Goal: Task Accomplishment & Management: Complete application form

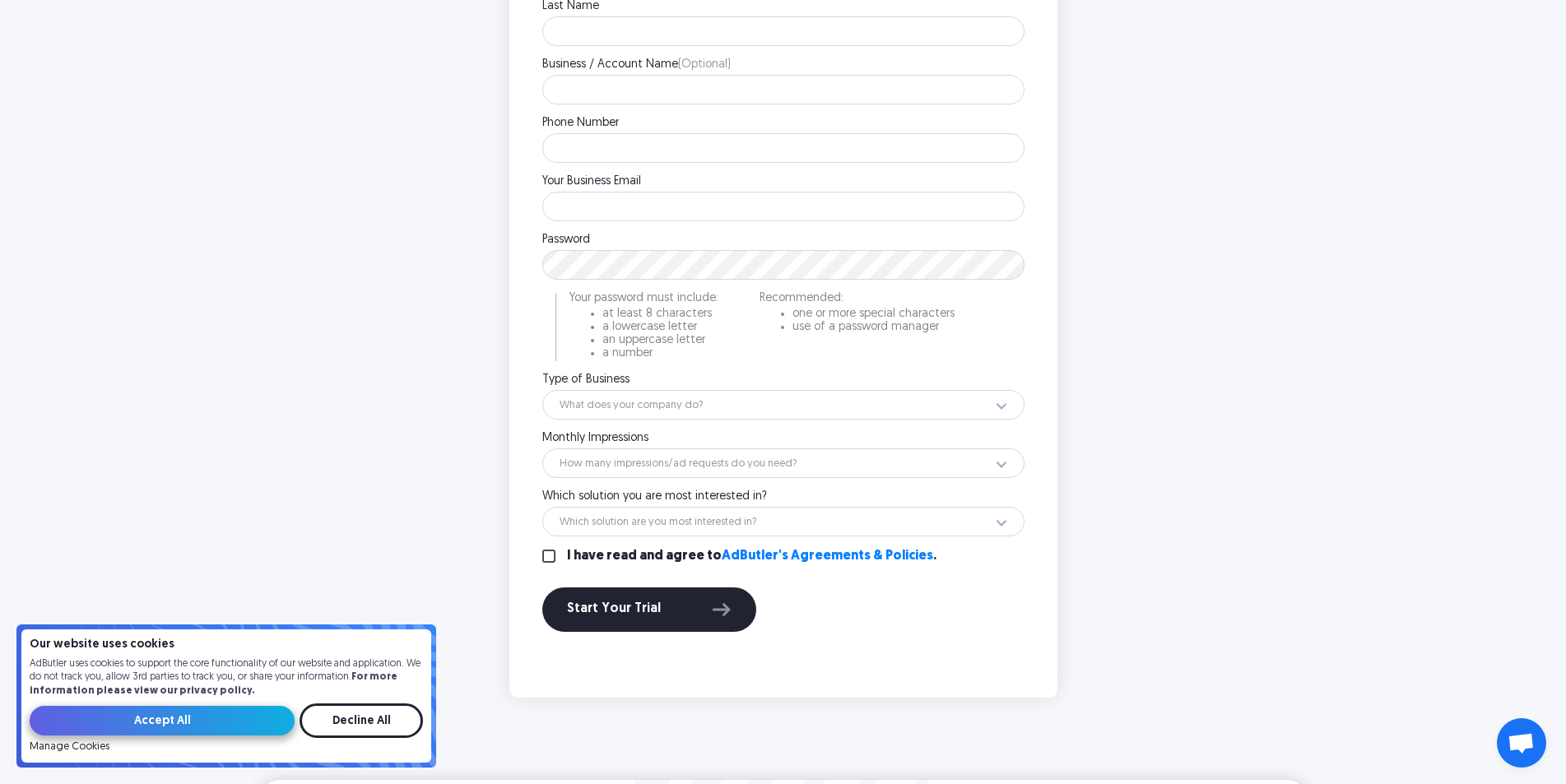
click at [226, 716] on input "Accept All" at bounding box center [162, 720] width 265 height 29
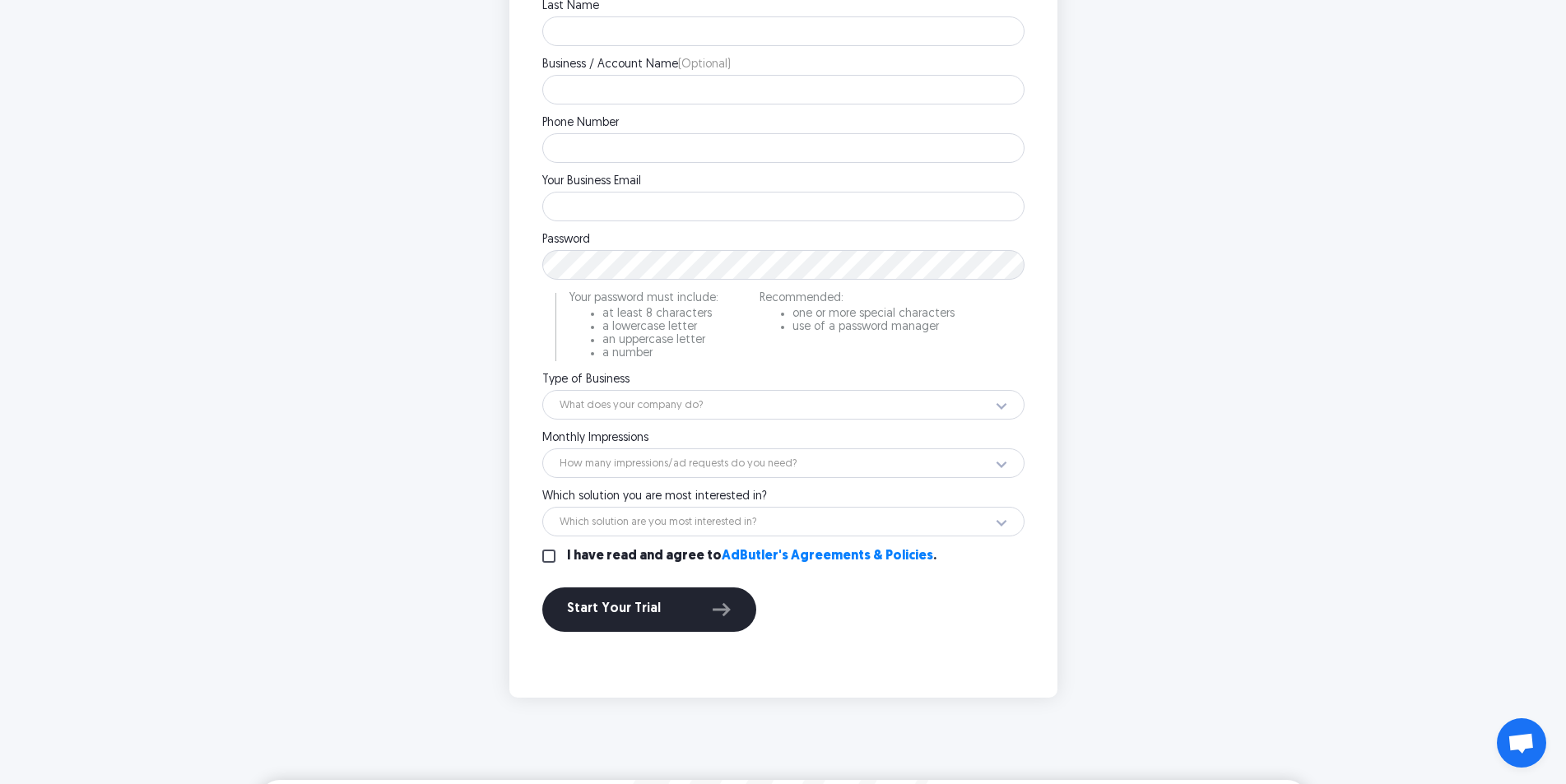
scroll to position [329, 0]
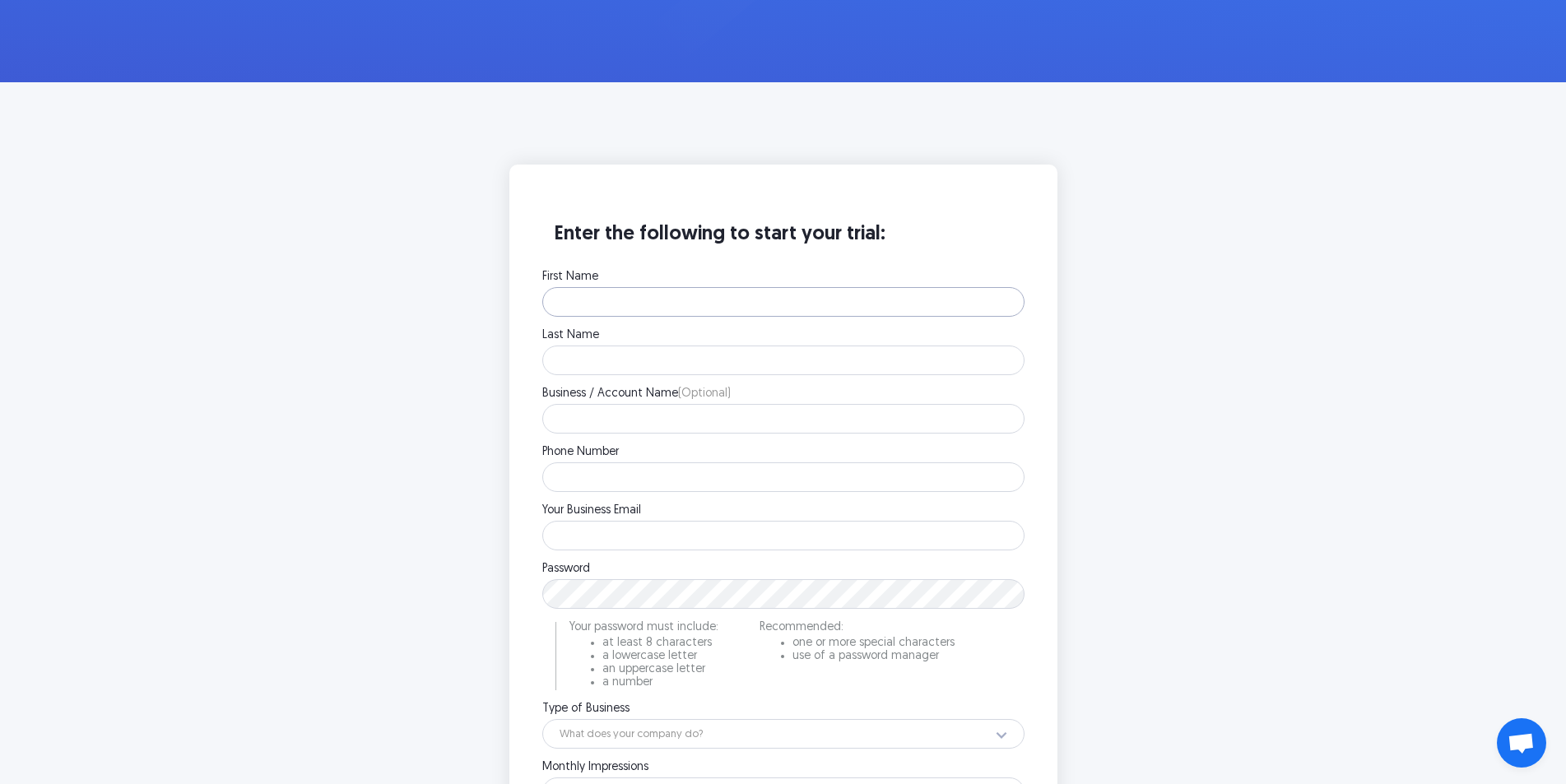
click at [619, 295] on input "First Name" at bounding box center [783, 301] width 482 height 29
click at [620, 296] on input "First Name" at bounding box center [783, 301] width 482 height 29
click at [623, 311] on input "First Name" at bounding box center [783, 301] width 482 height 29
paste input "Dan Boniface"
click at [603, 303] on input "Dan Boniface" at bounding box center [783, 301] width 482 height 29
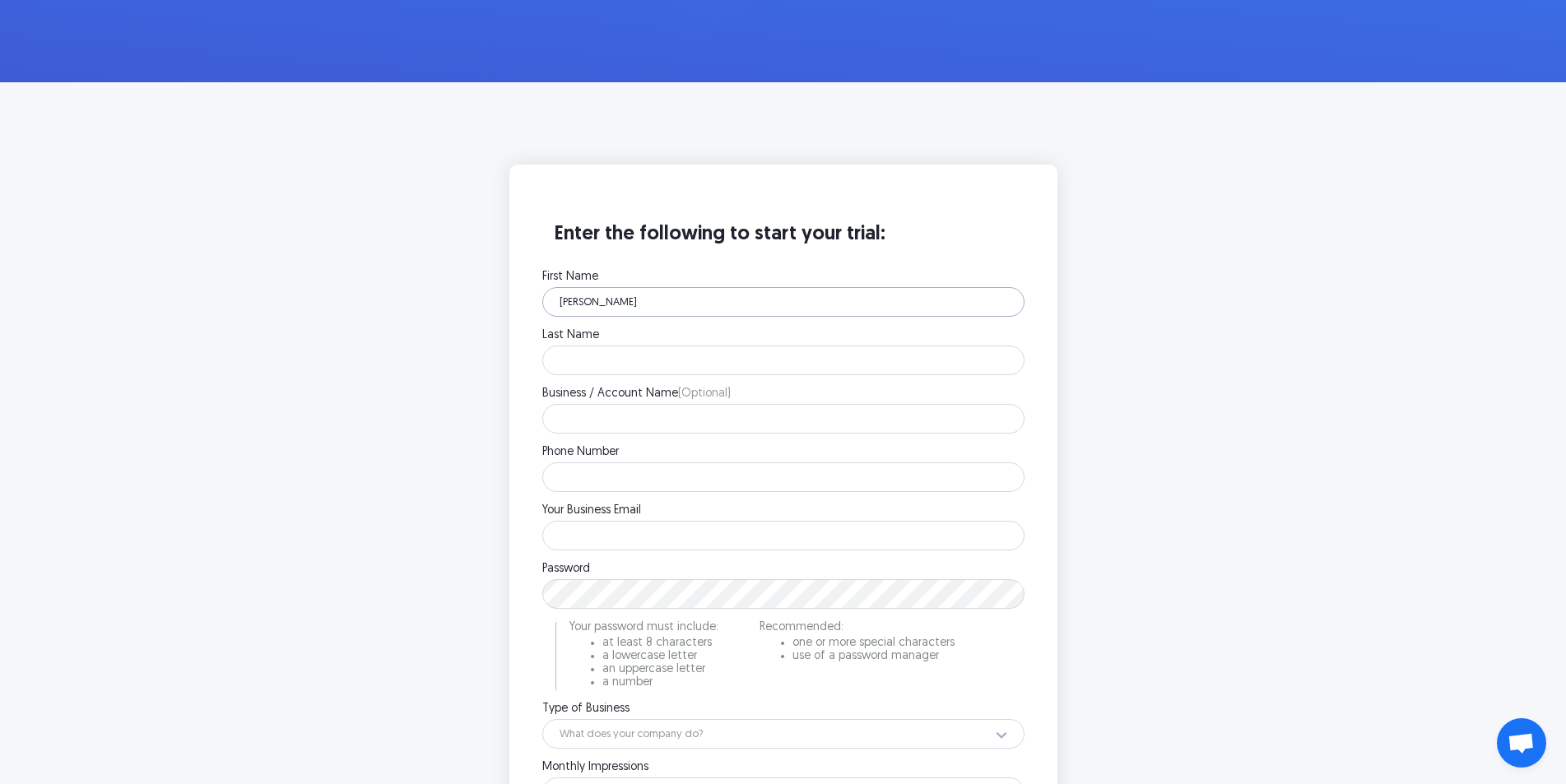
click at [603, 303] on input "Dan Boniface" at bounding box center [783, 301] width 482 height 29
click at [586, 352] on input "Last Name" at bounding box center [783, 360] width 482 height 29
drag, startPoint x: 597, startPoint y: 306, endPoint x: 579, endPoint y: 311, distance: 18.7
click at [579, 311] on input "Dan x" at bounding box center [783, 301] width 482 height 29
click at [578, 366] on input "Last Name" at bounding box center [783, 360] width 482 height 29
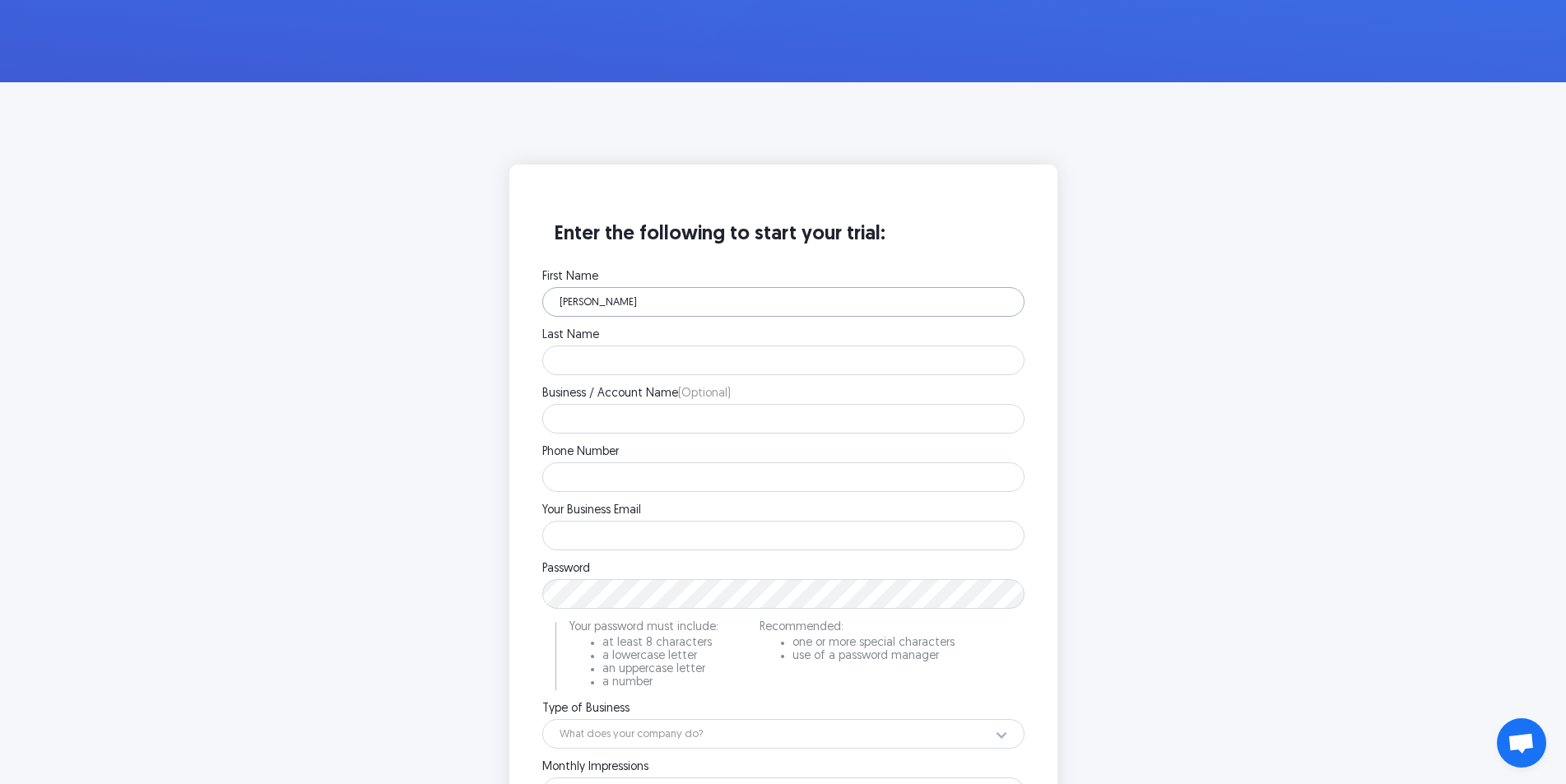
drag, startPoint x: 589, startPoint y: 298, endPoint x: 205, endPoint y: 343, distance: 386.6
click at [207, 343] on main "Enter the following to start your trial: First Name Dan Please enter your first…" at bounding box center [783, 595] width 1566 height 1027
paste input "Boniface"
click at [601, 305] on input "Dan Boniface" at bounding box center [783, 301] width 482 height 29
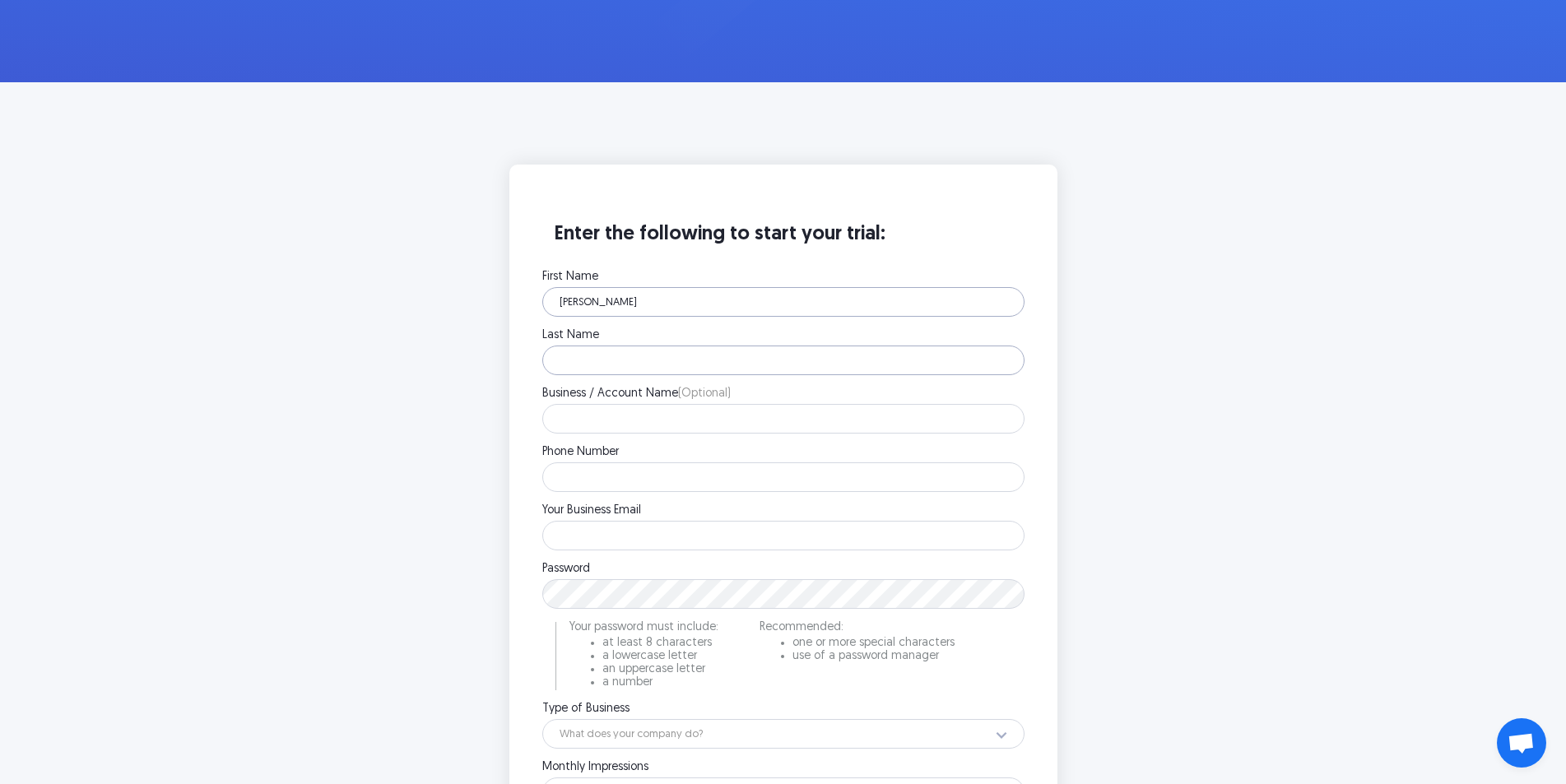
type input "Dan"
click at [597, 352] on input "Last Name" at bounding box center [783, 360] width 482 height 29
paste input "Boniface"
type input "Boniface"
click at [582, 425] on input "Business / Account Name (Optional)" at bounding box center [783, 418] width 482 height 29
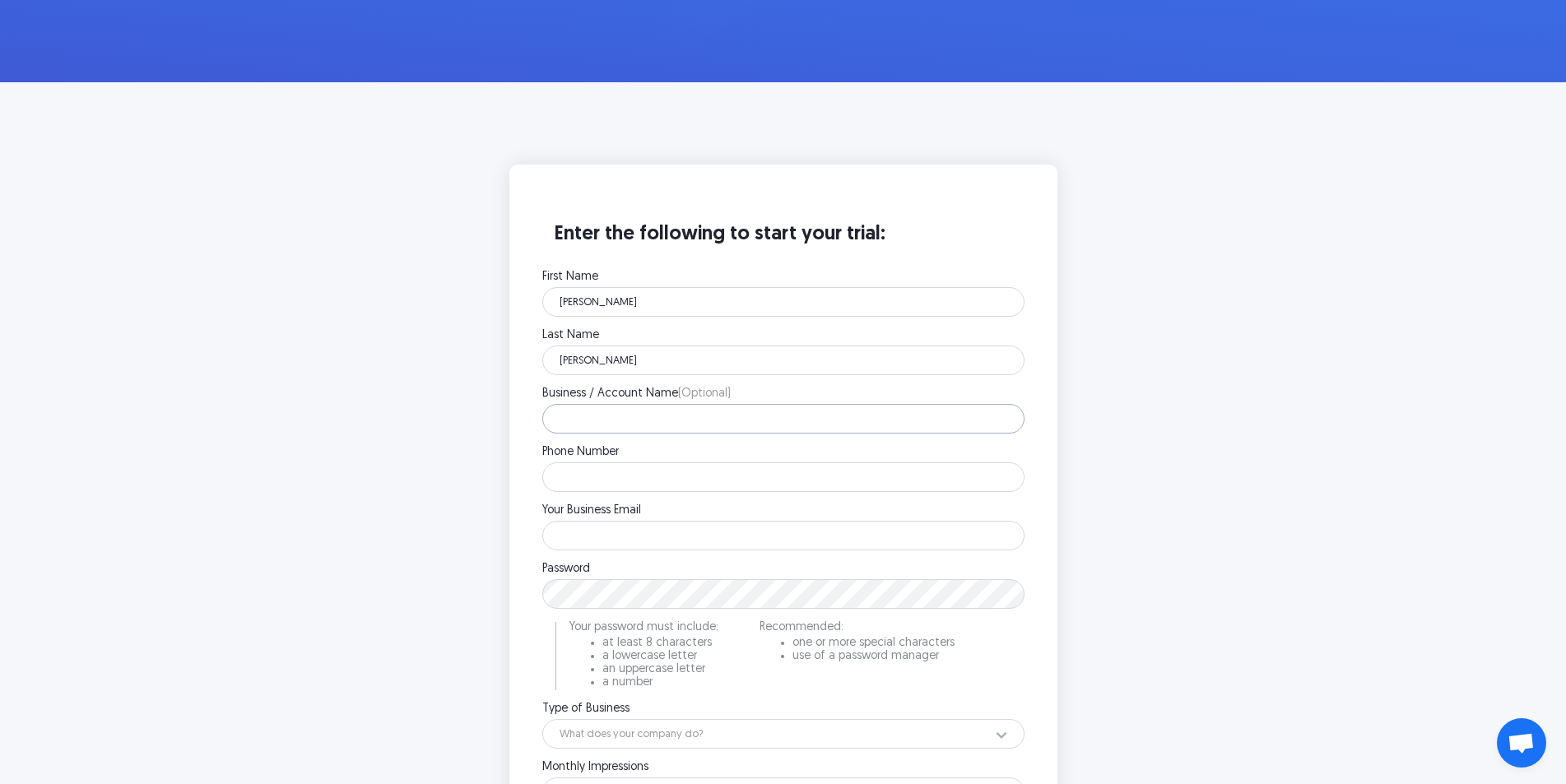
type input "moditek"
type input "zunibinkytilly2878@gmail.com"
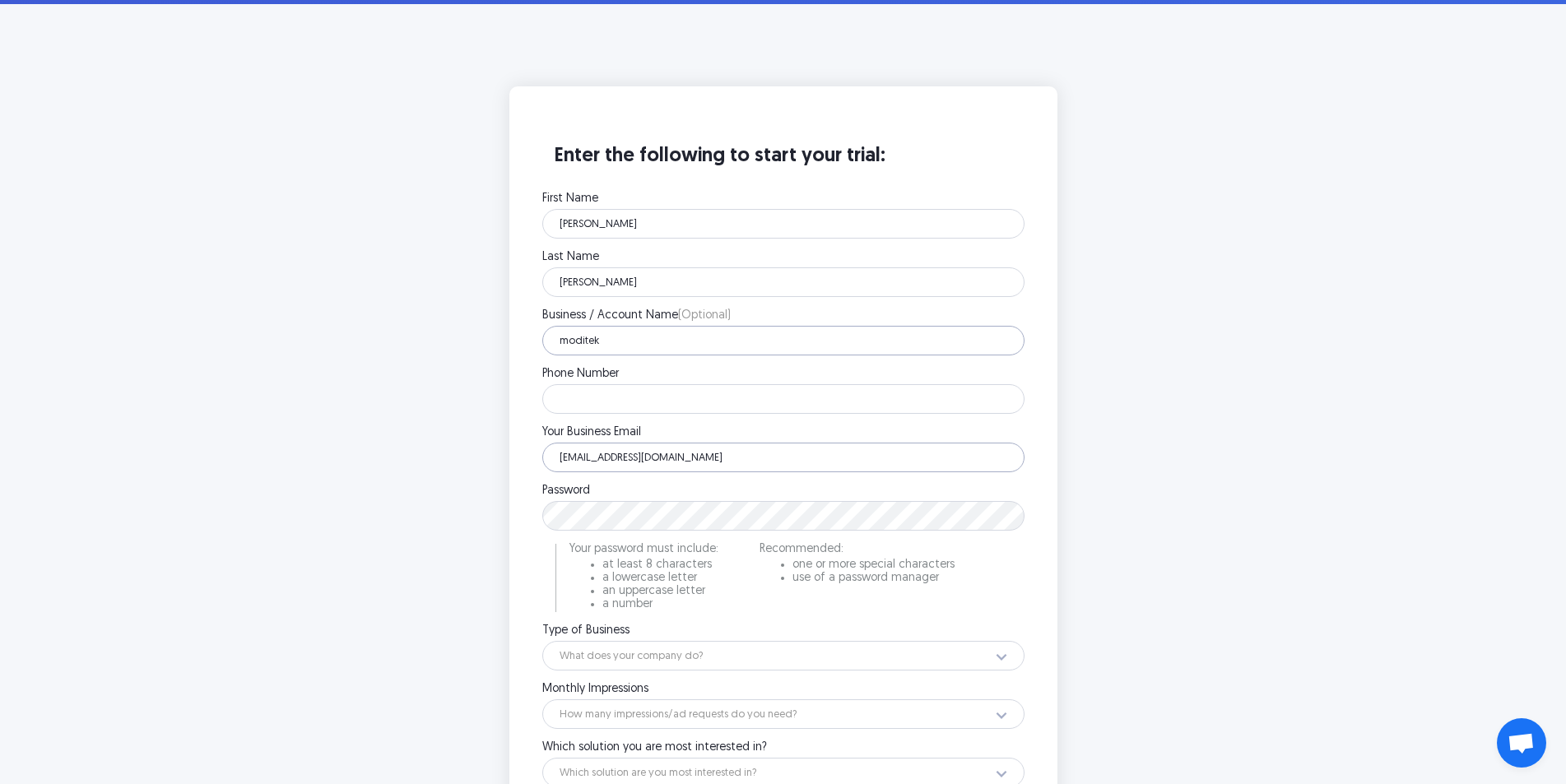
scroll to position [411, 0]
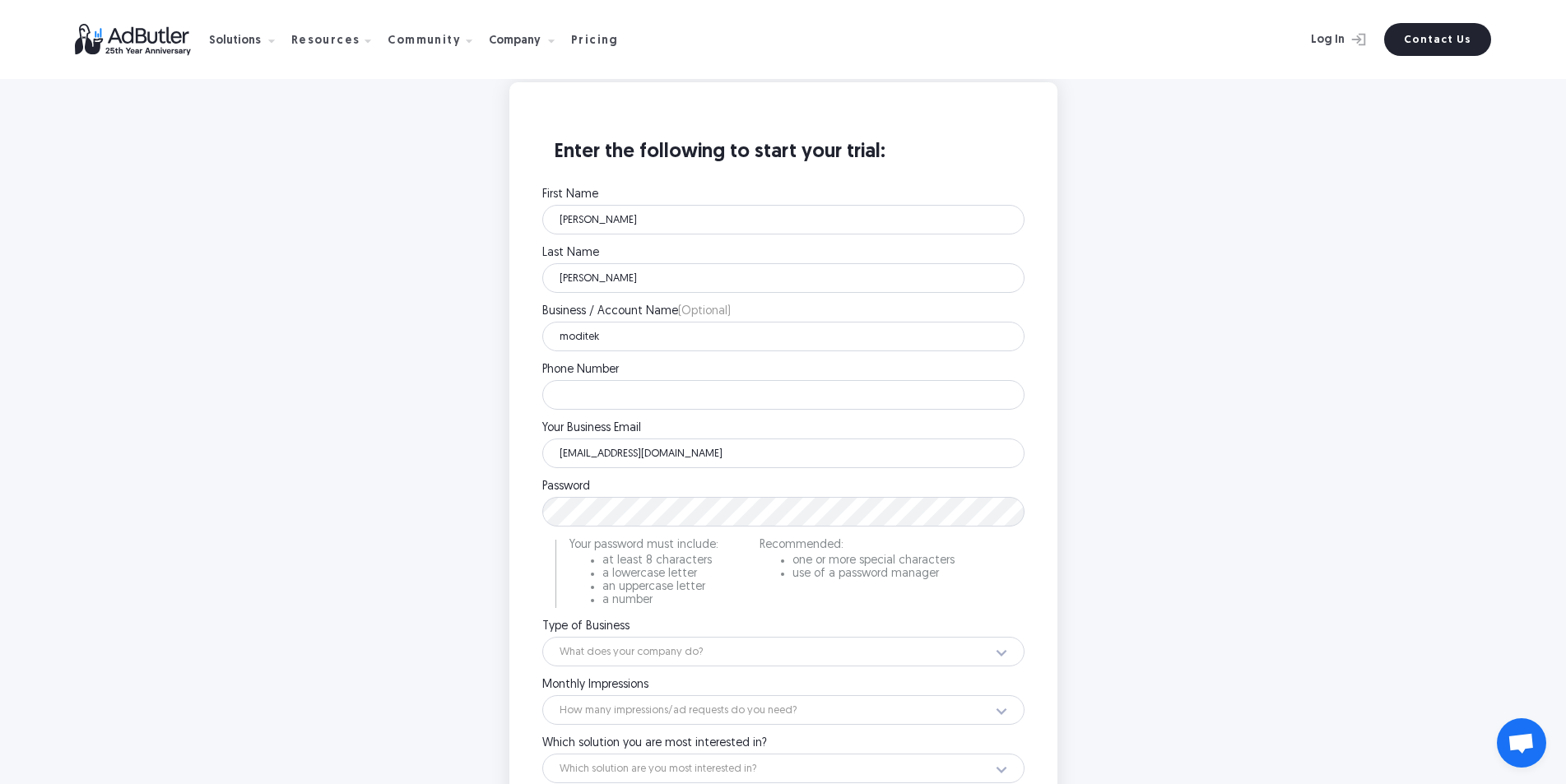
click at [382, 567] on main "Enter the following to start your trial: First Name Dan Please enter your first…" at bounding box center [783, 513] width 1566 height 1027
click at [605, 375] on label "Phone Number" at bounding box center [783, 370] width 482 height 12
click at [605, 380] on input "Phone Number" at bounding box center [783, 395] width 482 height 29
click at [616, 387] on input "Phone Number" at bounding box center [783, 395] width 482 height 29
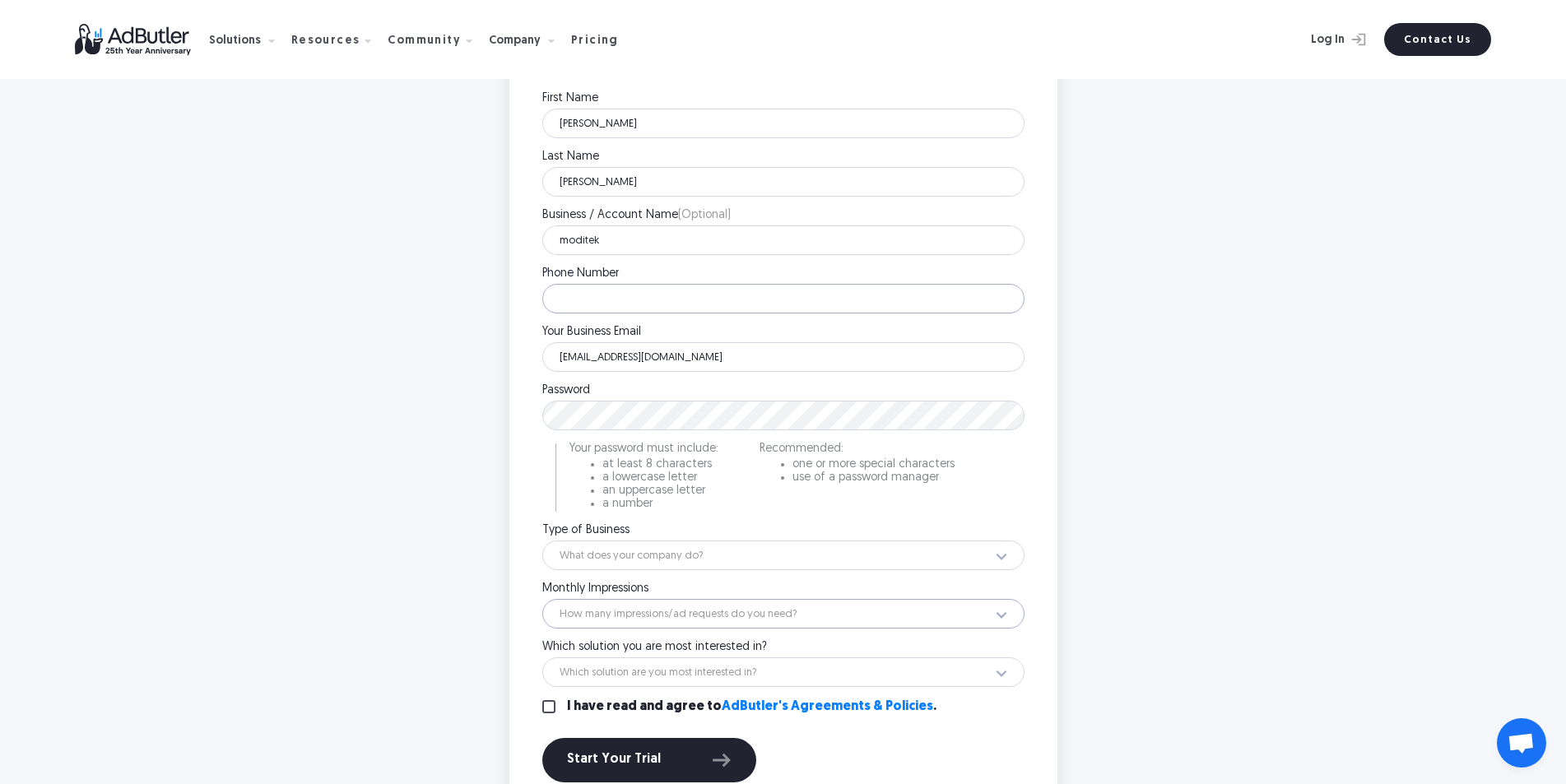
scroll to position [740, 0]
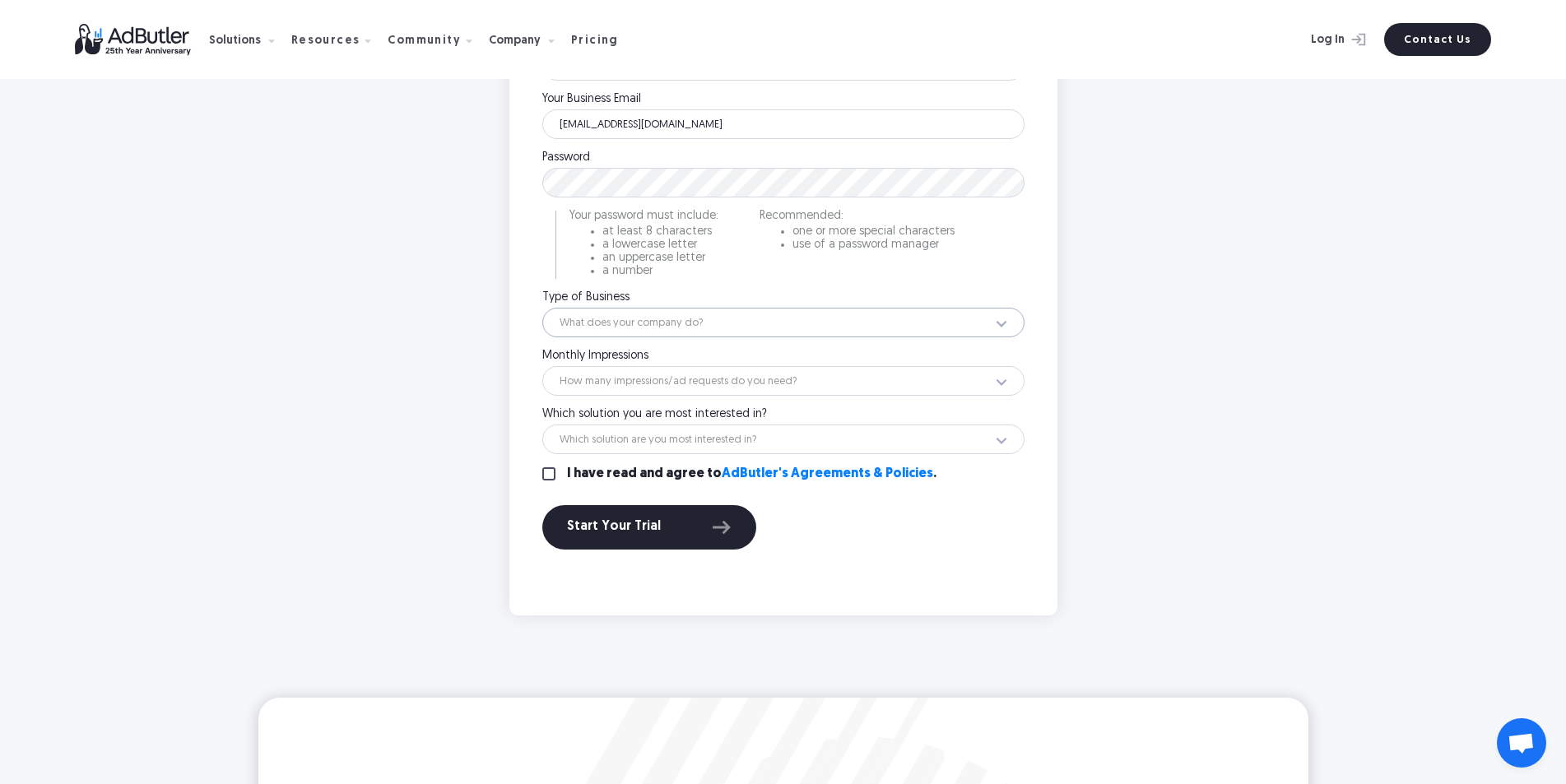
click at [663, 319] on select "What does your company do? Ad Network Agency Advertiser Brand Publisher SSP DSP…" at bounding box center [783, 322] width 482 height 29
select select "3"
click at [542, 308] on select "What does your company do? Ad Network Agency Advertiser Brand Publisher SSP DSP…" at bounding box center [783, 322] width 482 height 29
click at [608, 389] on select "How many impressions/ad requests do you need? Less than 1 million 1 - 10 millio…" at bounding box center [783, 380] width 482 height 29
select select "12"
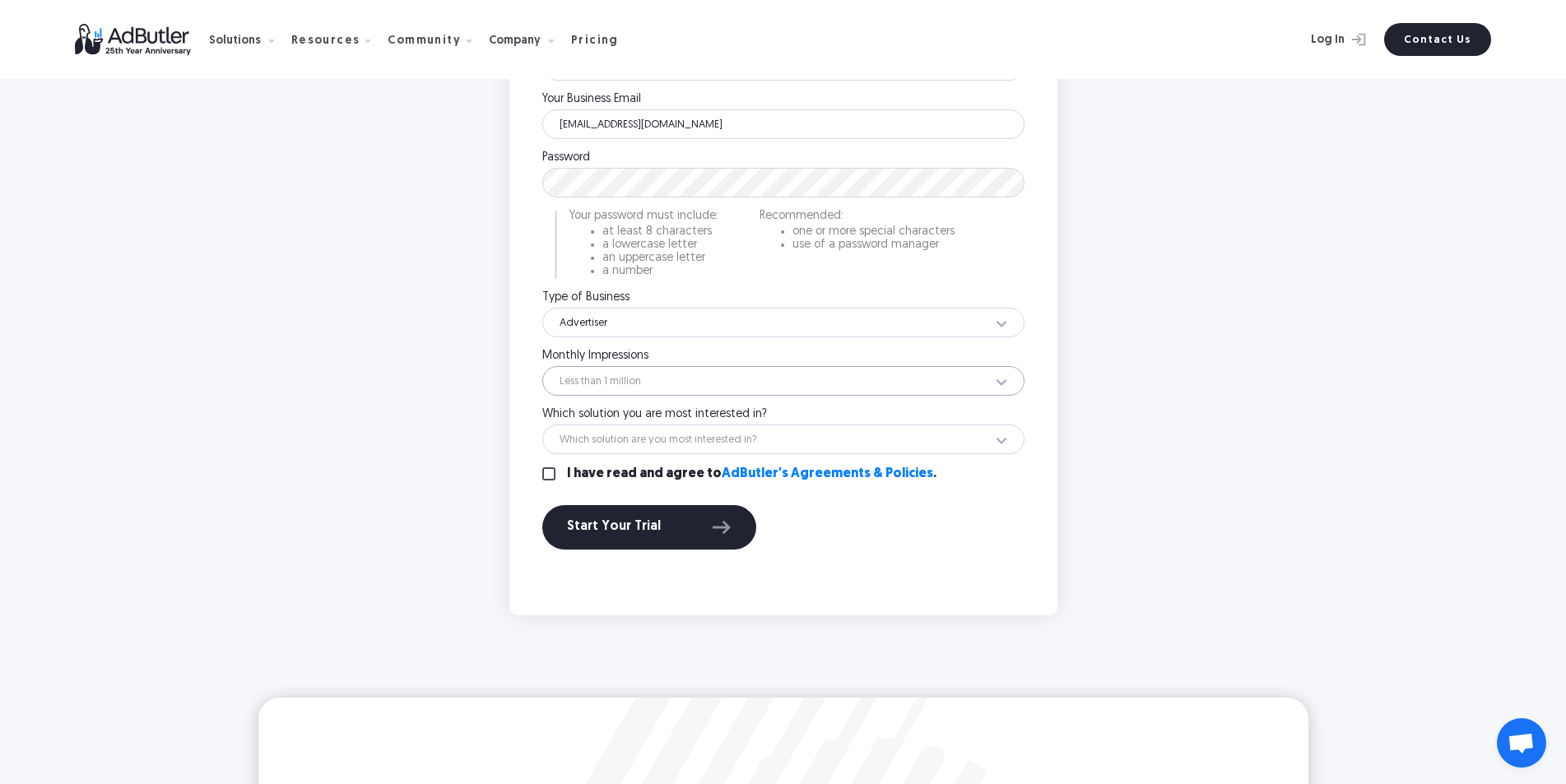
click at [542, 366] on select "How many impressions/ad requests do you need? Less than 1 million 1 - 10 millio…" at bounding box center [783, 380] width 482 height 29
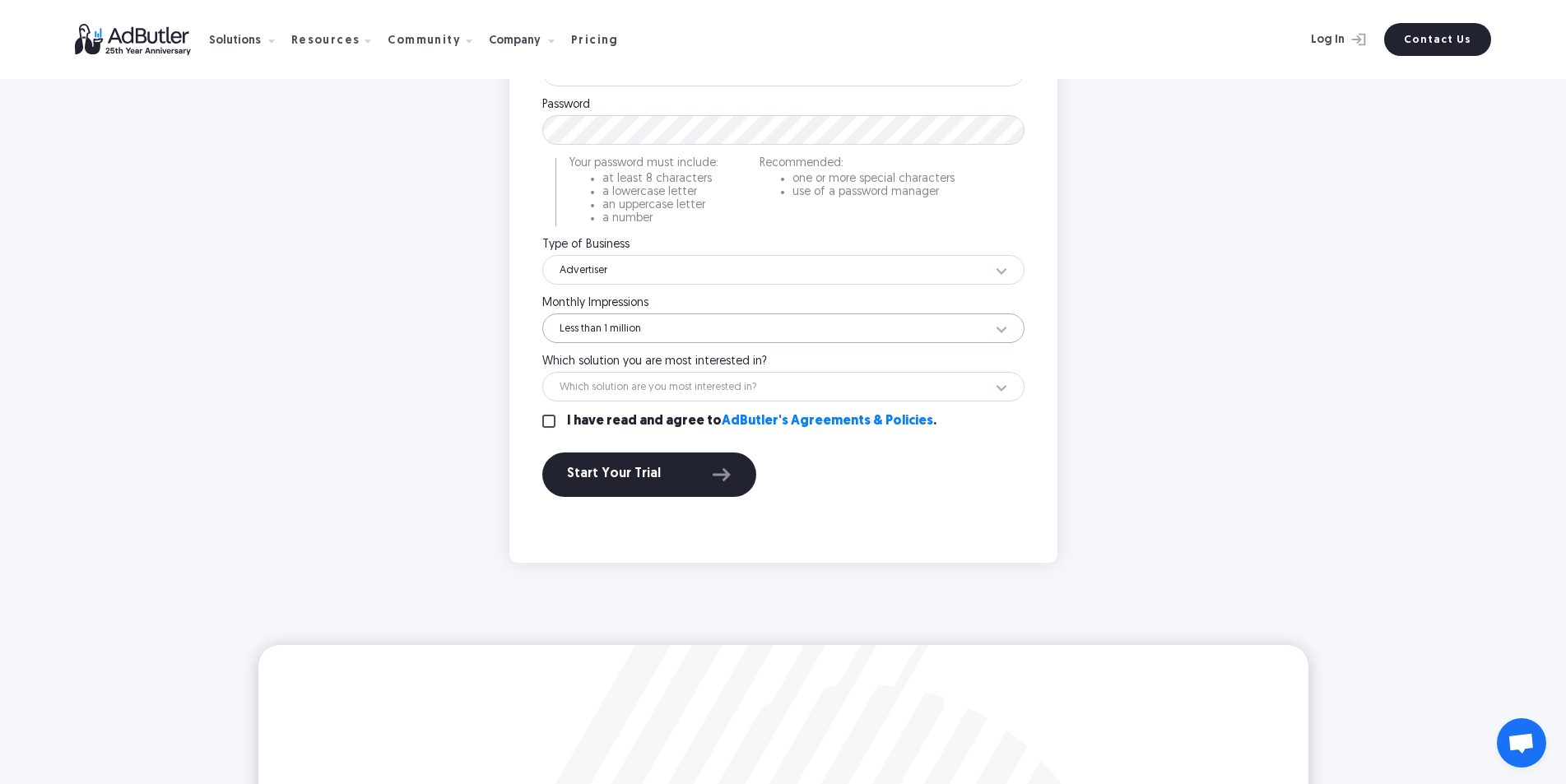
scroll to position [823, 0]
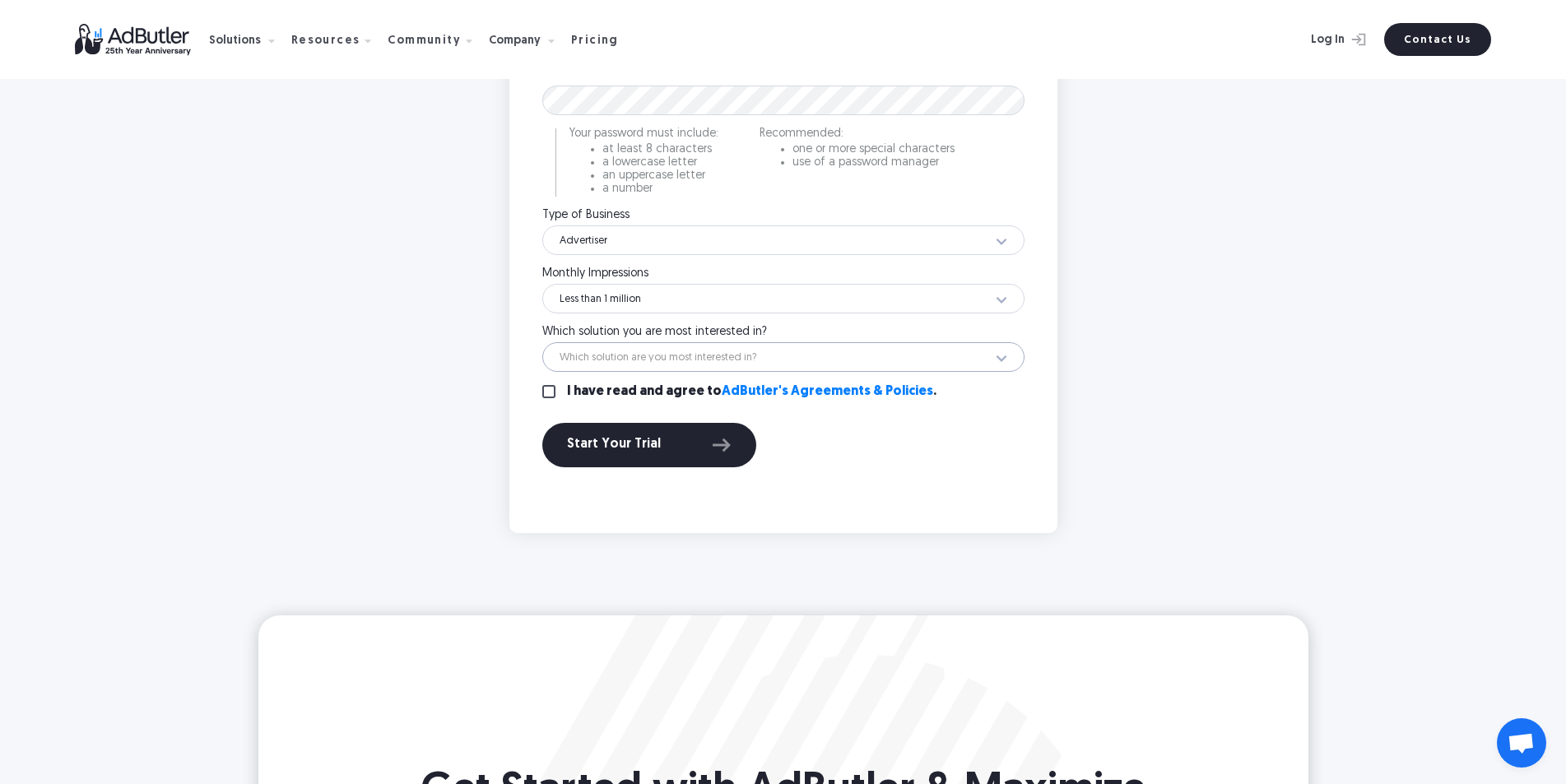
click at [655, 361] on select "Which solution are you most interested in? Display Ad Server Supply-Side Progra…" at bounding box center [783, 357] width 482 height 29
select select "Retail Media"
click at [542, 342] on select "Which solution are you most interested in? Display Ad Server Supply-Side Progra…" at bounding box center [783, 357] width 482 height 29
click at [553, 390] on input "I have read and agree to AdButler's Agreements & Policies ." at bounding box center [549, 392] width 13 height 13
checkbox input "true"
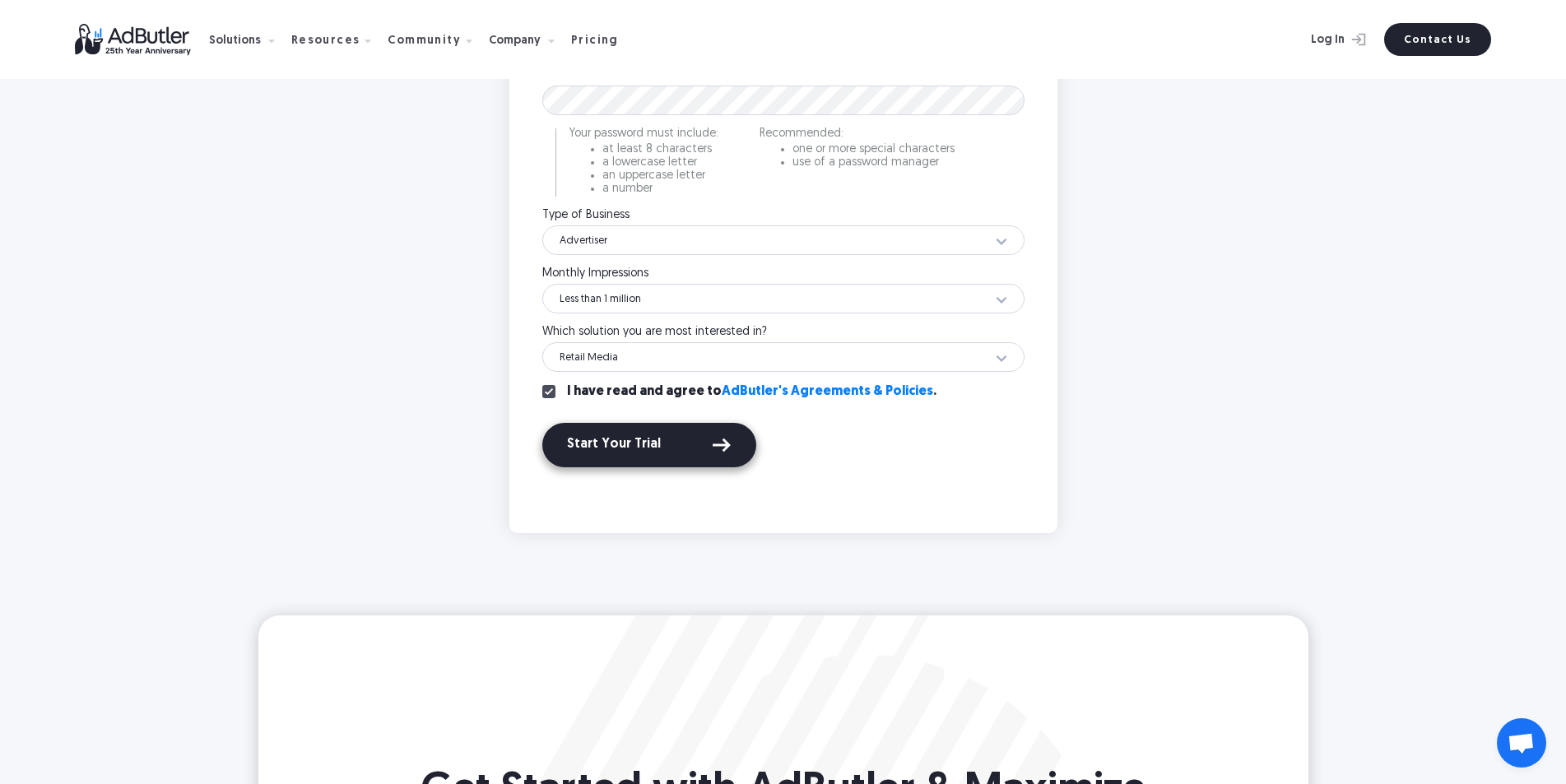
click at [622, 438] on div "Start Your Trial" at bounding box center [649, 444] width 165 height 21
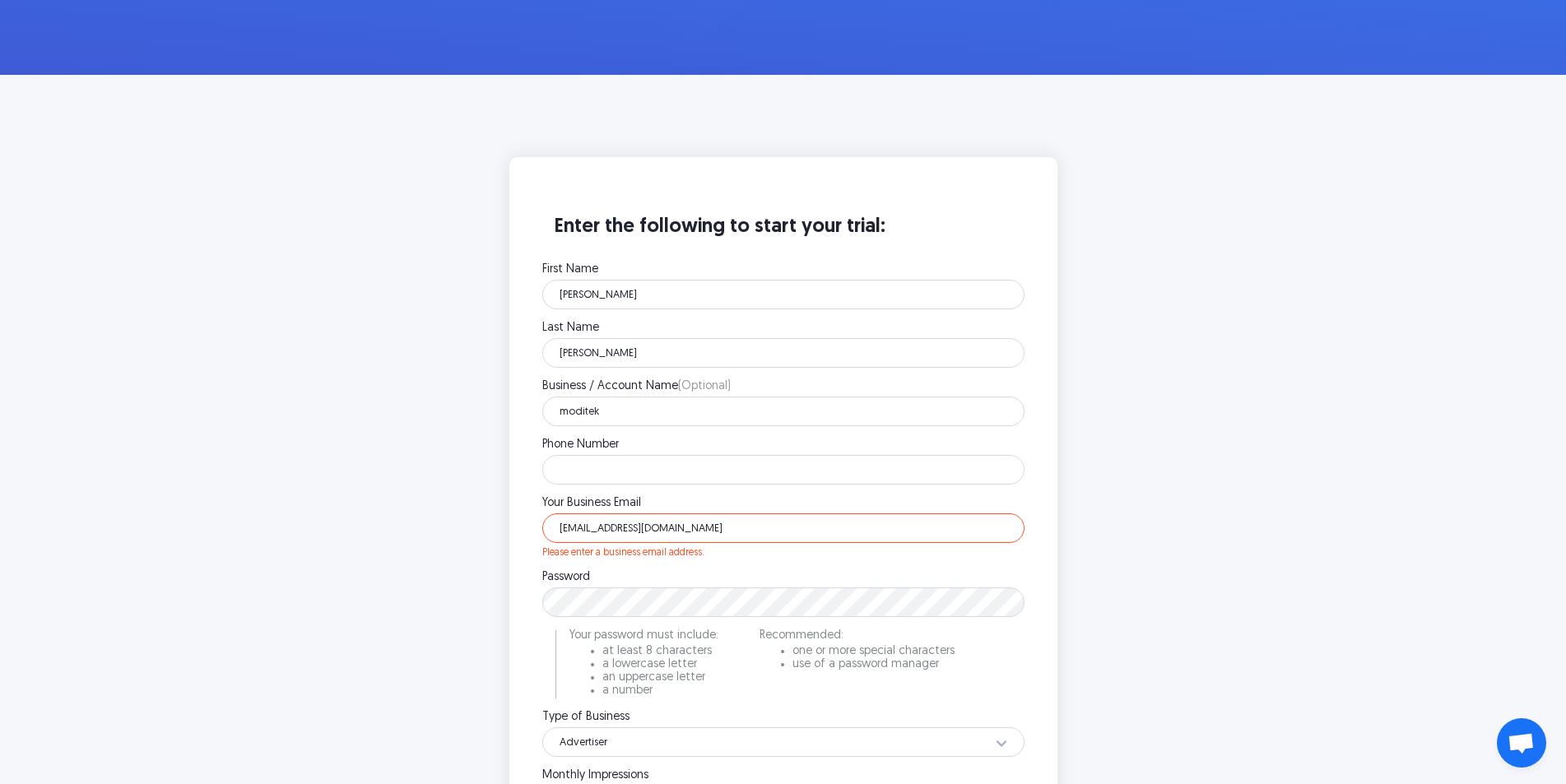
scroll to position [329, 0]
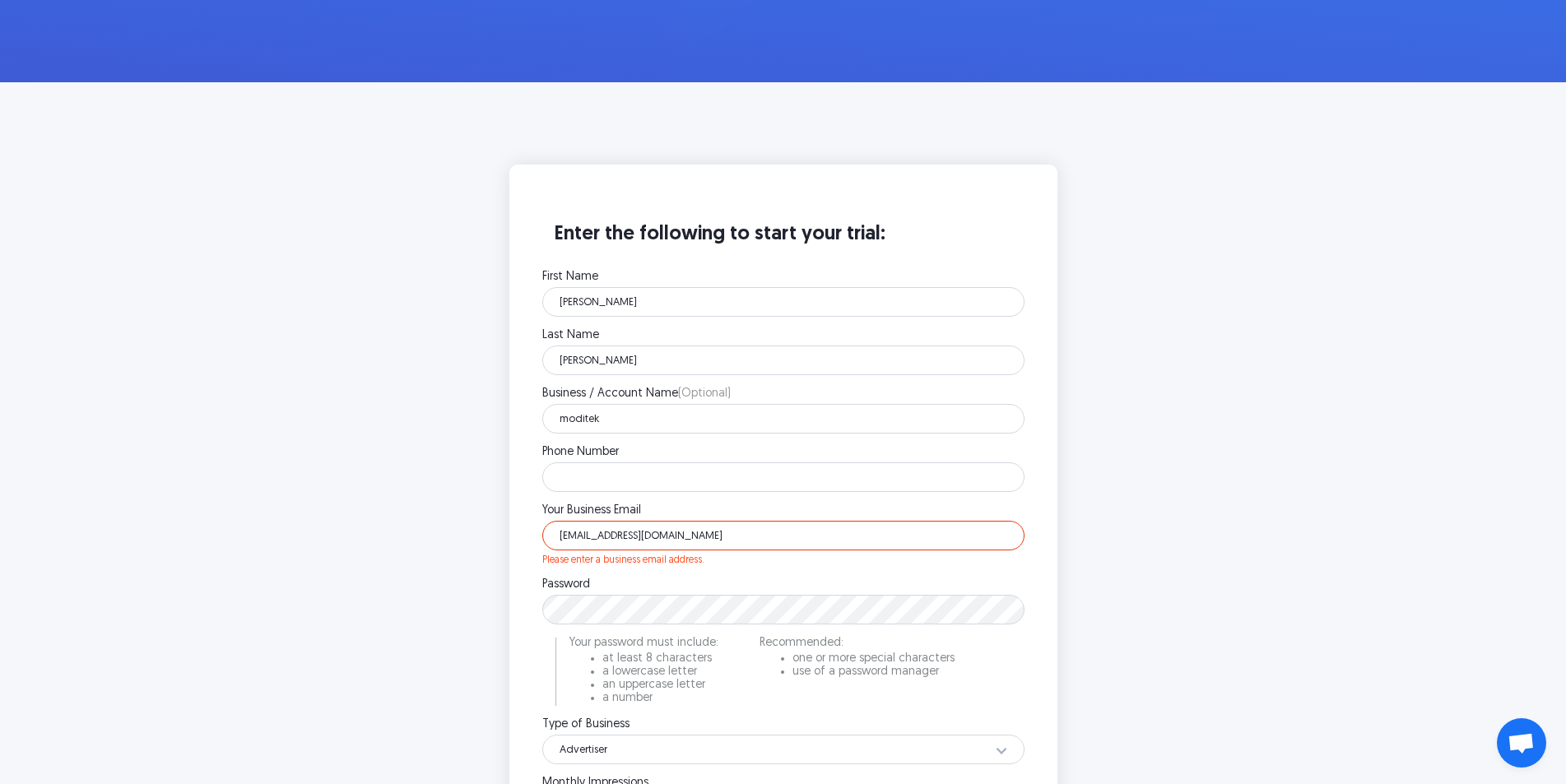
click at [708, 540] on input "zunibinkytilly2878@gmail.com" at bounding box center [783, 535] width 482 height 29
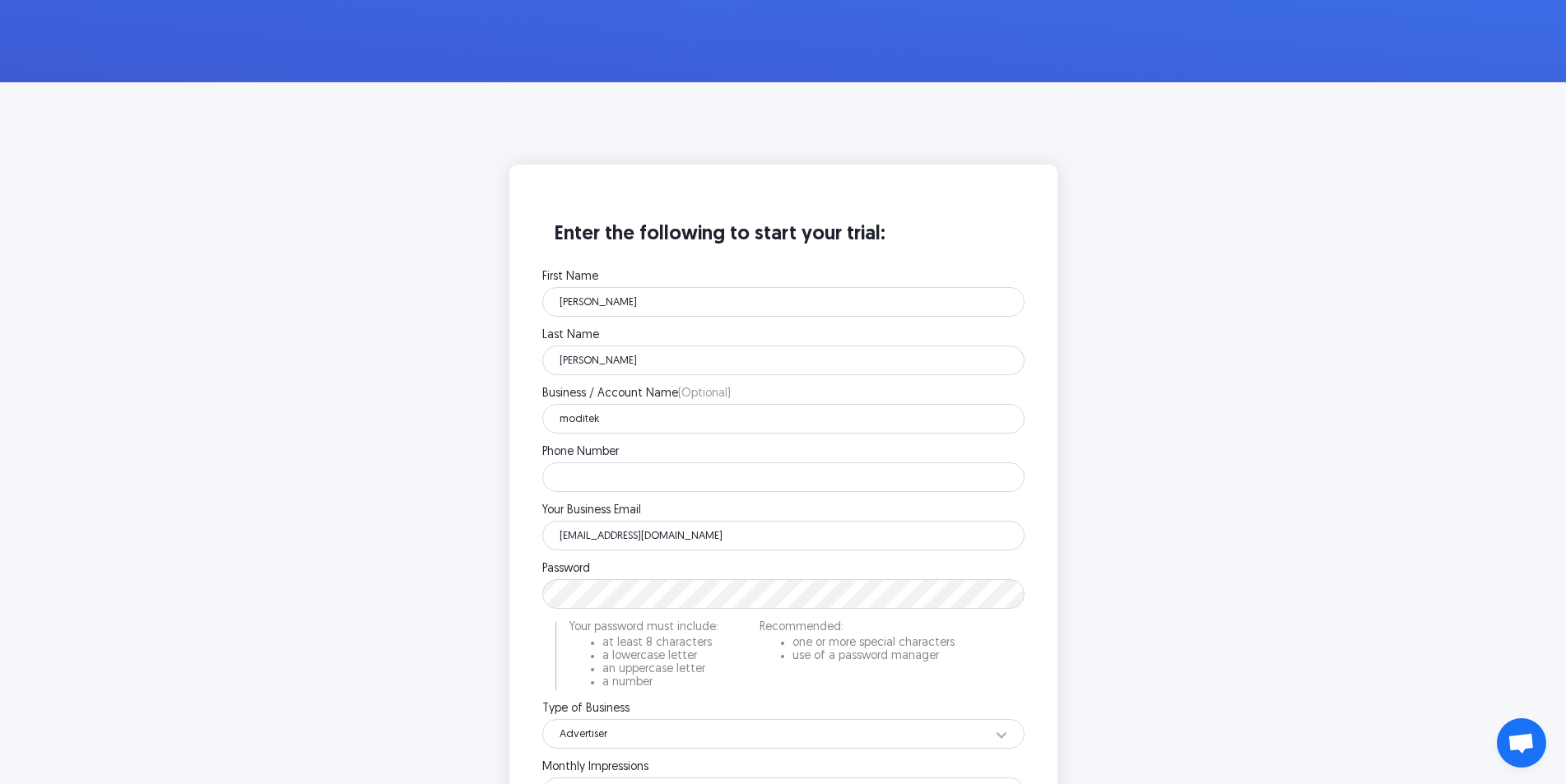
click at [540, 515] on div "Enter the following to start your trial: First Name Dan Please enter your first…" at bounding box center [783, 596] width 515 height 829
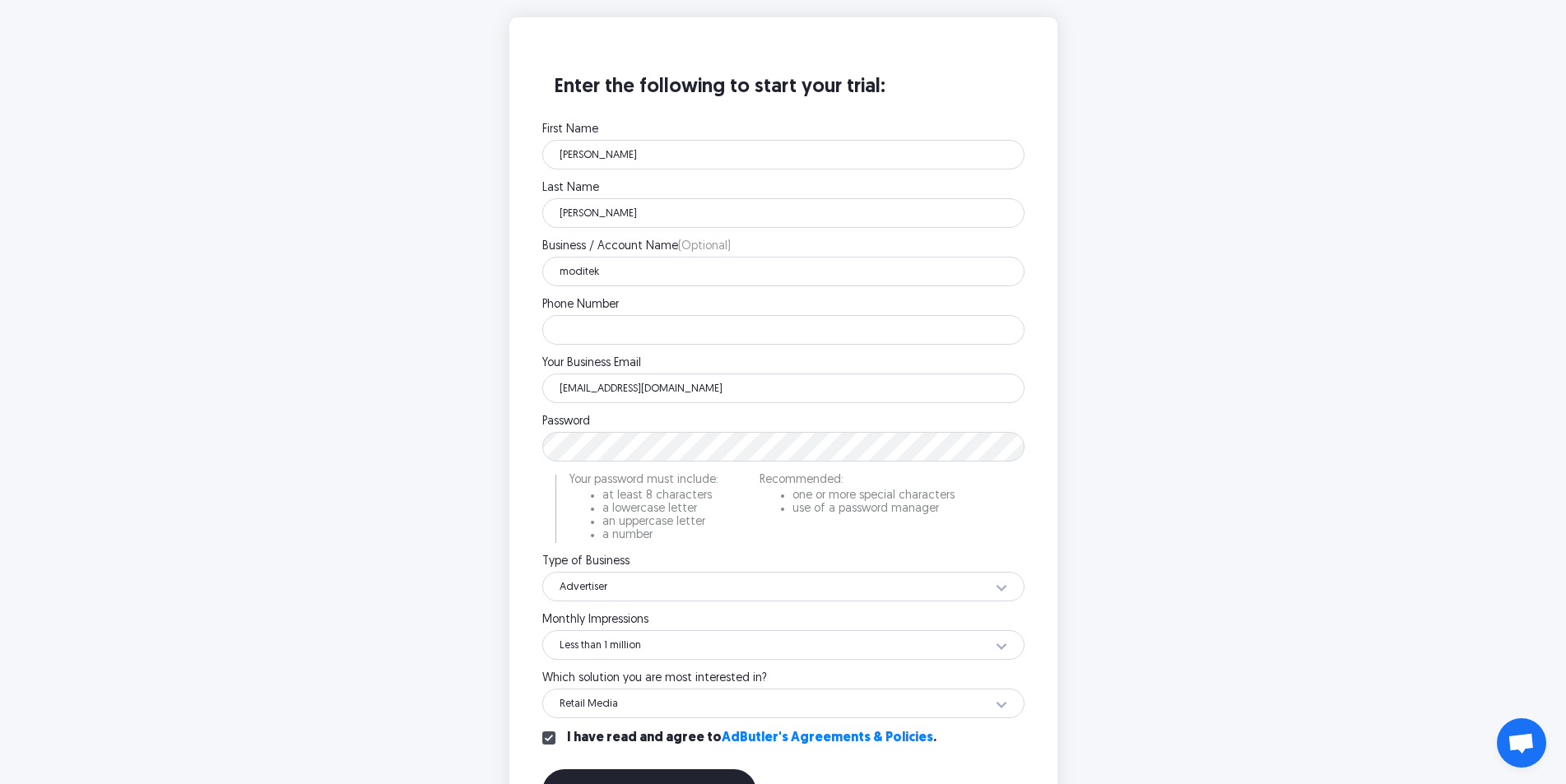
scroll to position [494, 0]
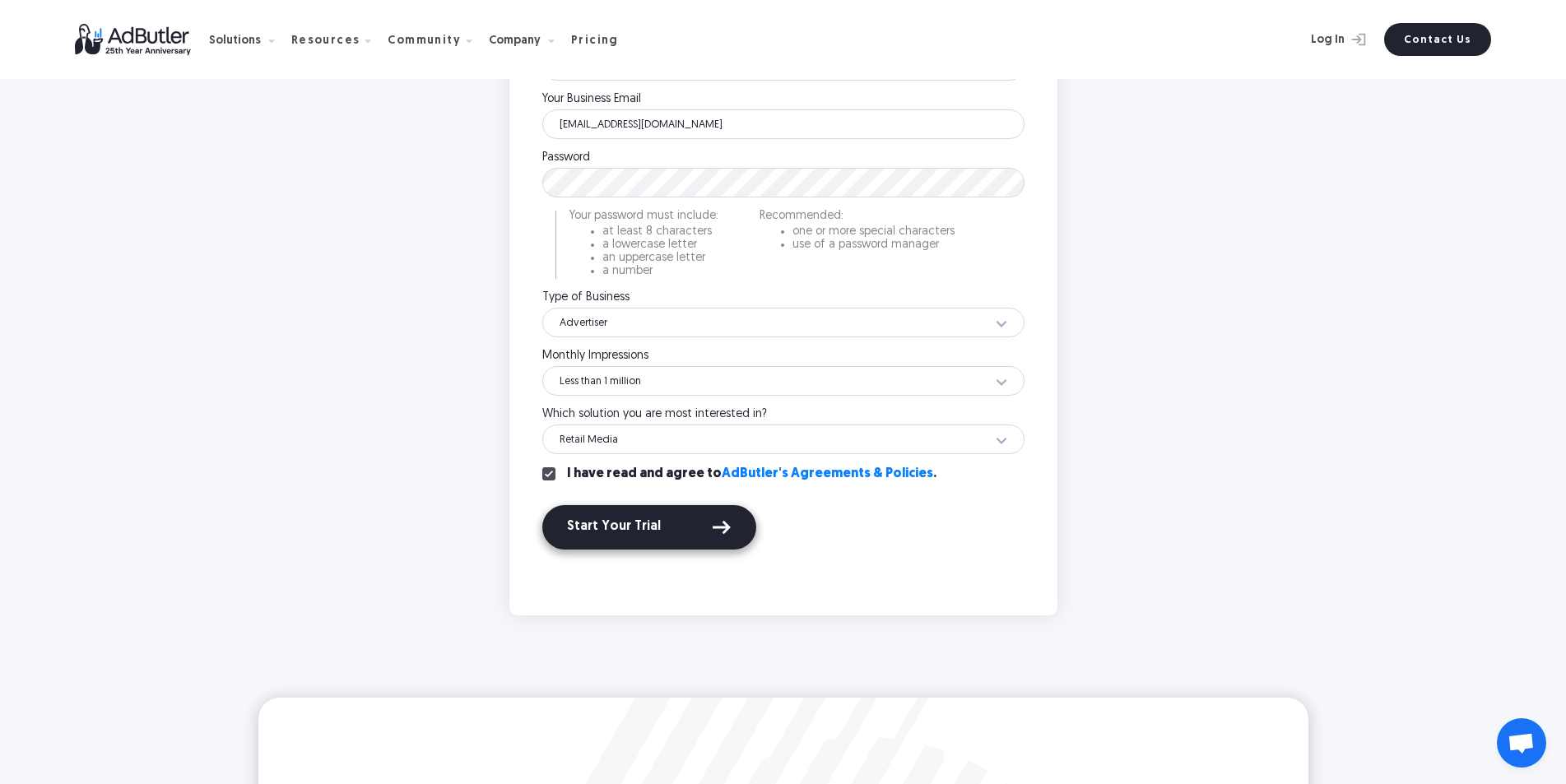
drag, startPoint x: 644, startPoint y: 523, endPoint x: 634, endPoint y: 522, distance: 10.0
click at [644, 523] on div "Start Your Trial" at bounding box center [649, 526] width 165 height 21
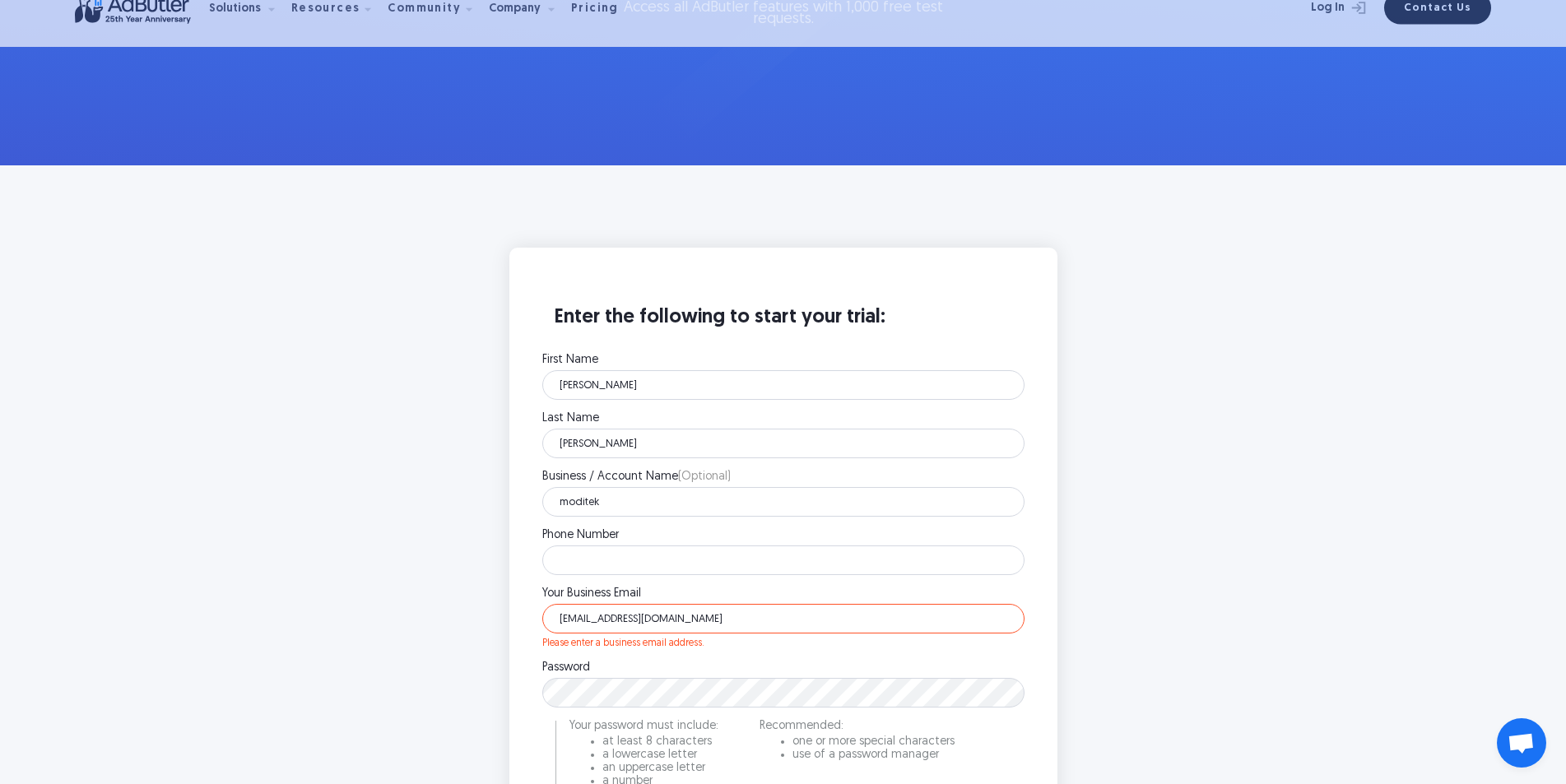
scroll to position [247, 0]
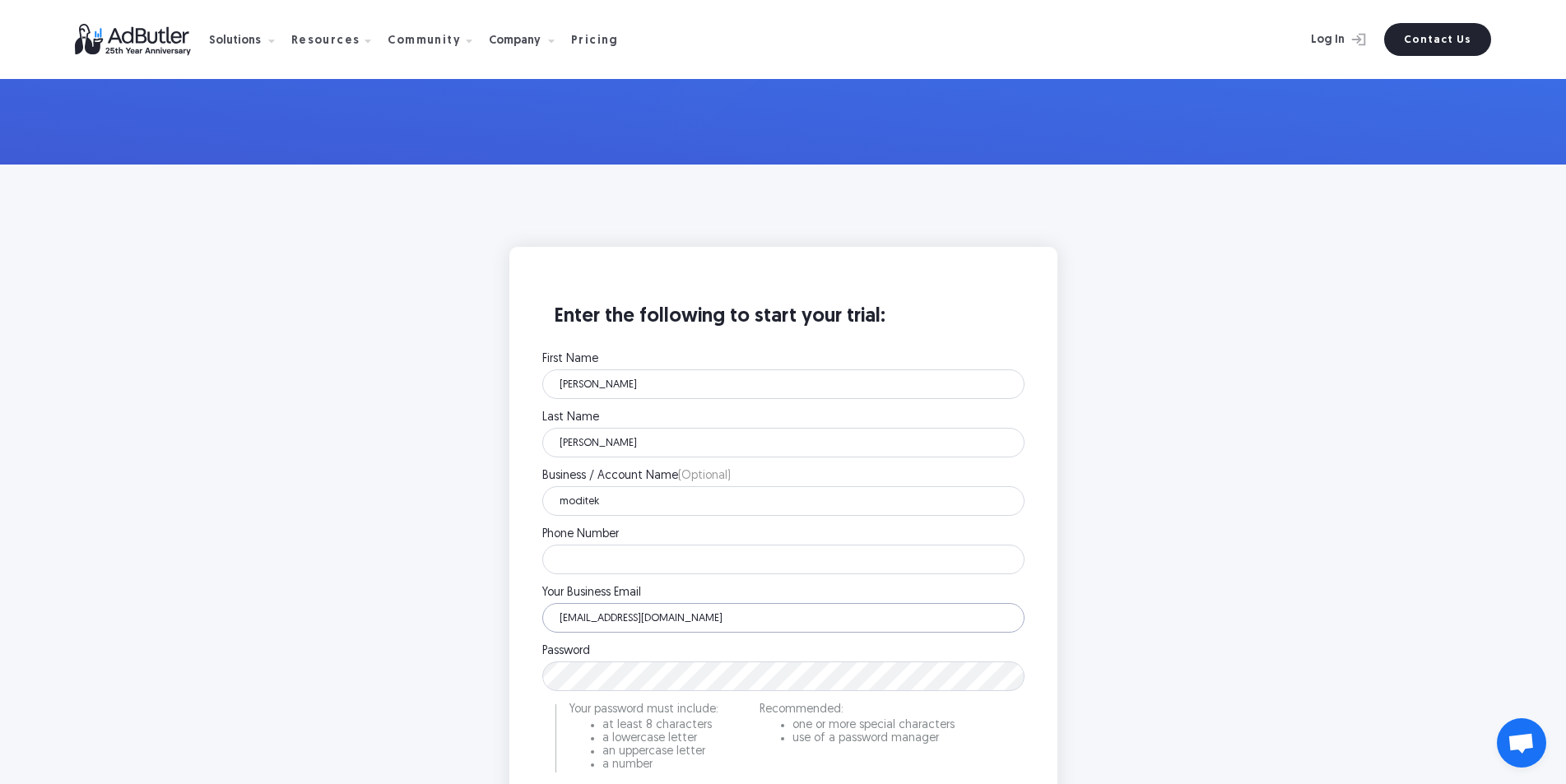
drag, startPoint x: 712, startPoint y: 614, endPoint x: 406, endPoint y: 614, distance: 306.0
click at [406, 614] on main "Enter the following to start your trial: First Name Dan Please enter your first…" at bounding box center [783, 677] width 1566 height 1027
paste input "[EMAIL_ADDRESS][DOMAIN_NAME]"
type input "[EMAIL_ADDRESS][DOMAIN_NAME]"
click at [403, 525] on main "Enter the following to start your trial: First Name Dan Please enter your first…" at bounding box center [783, 677] width 1566 height 1027
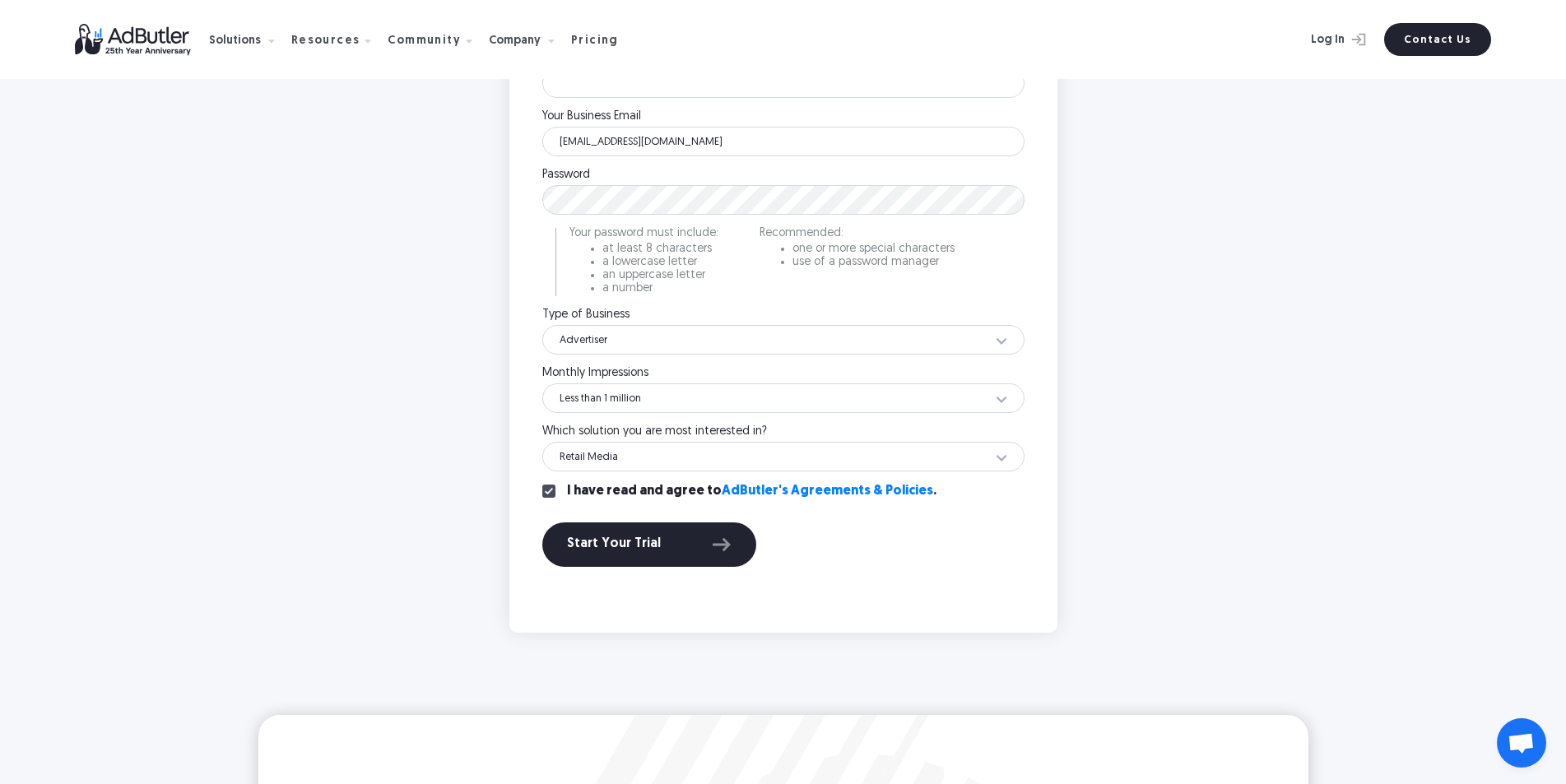
scroll to position [740, 0]
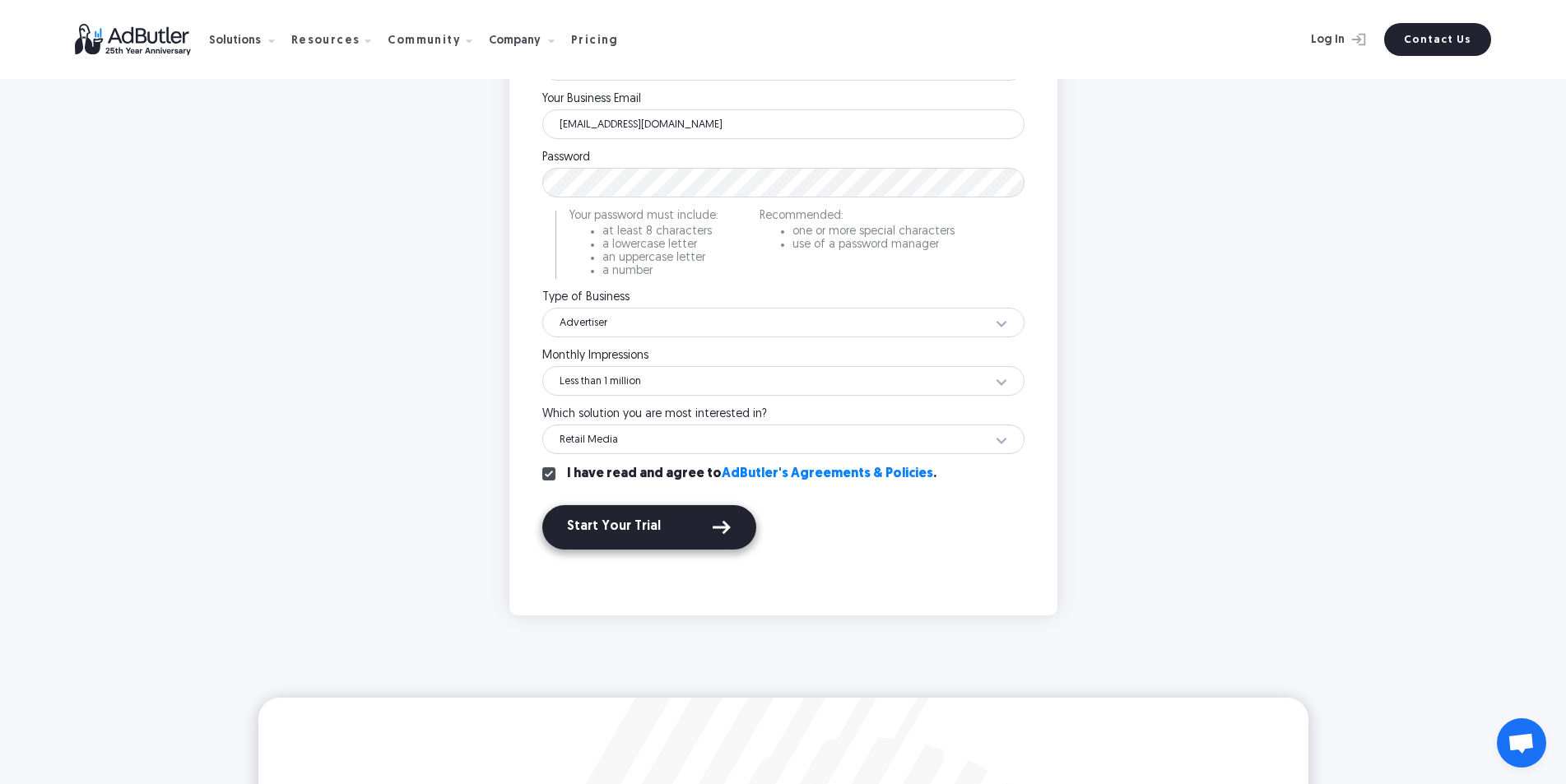
click at [636, 534] on div "Start Your Trial" at bounding box center [649, 526] width 165 height 21
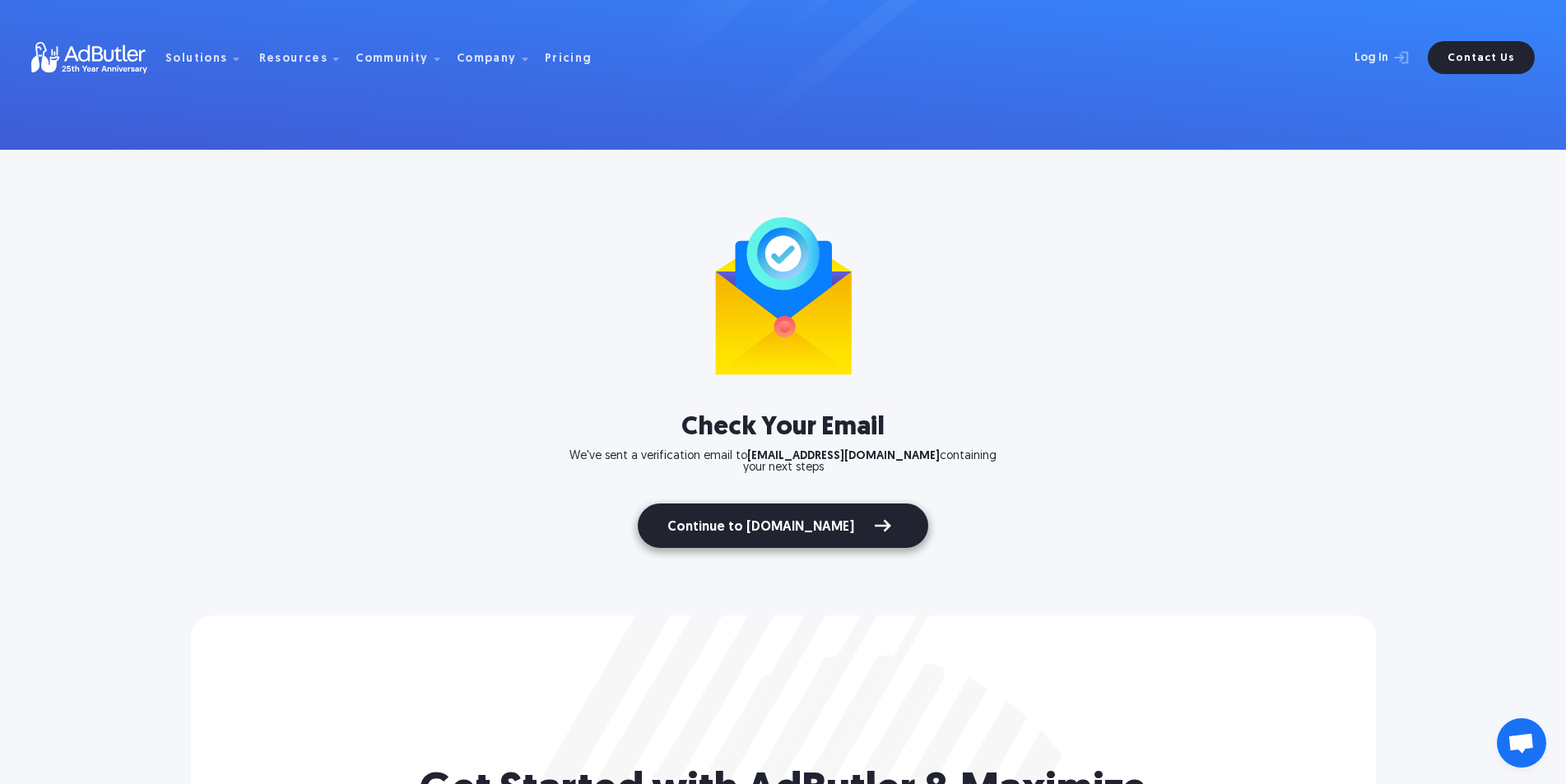
click at [788, 504] on link "Continue to [DOMAIN_NAME]" at bounding box center [783, 525] width 291 height 44
